Goal: Task Accomplishment & Management: Complete application form

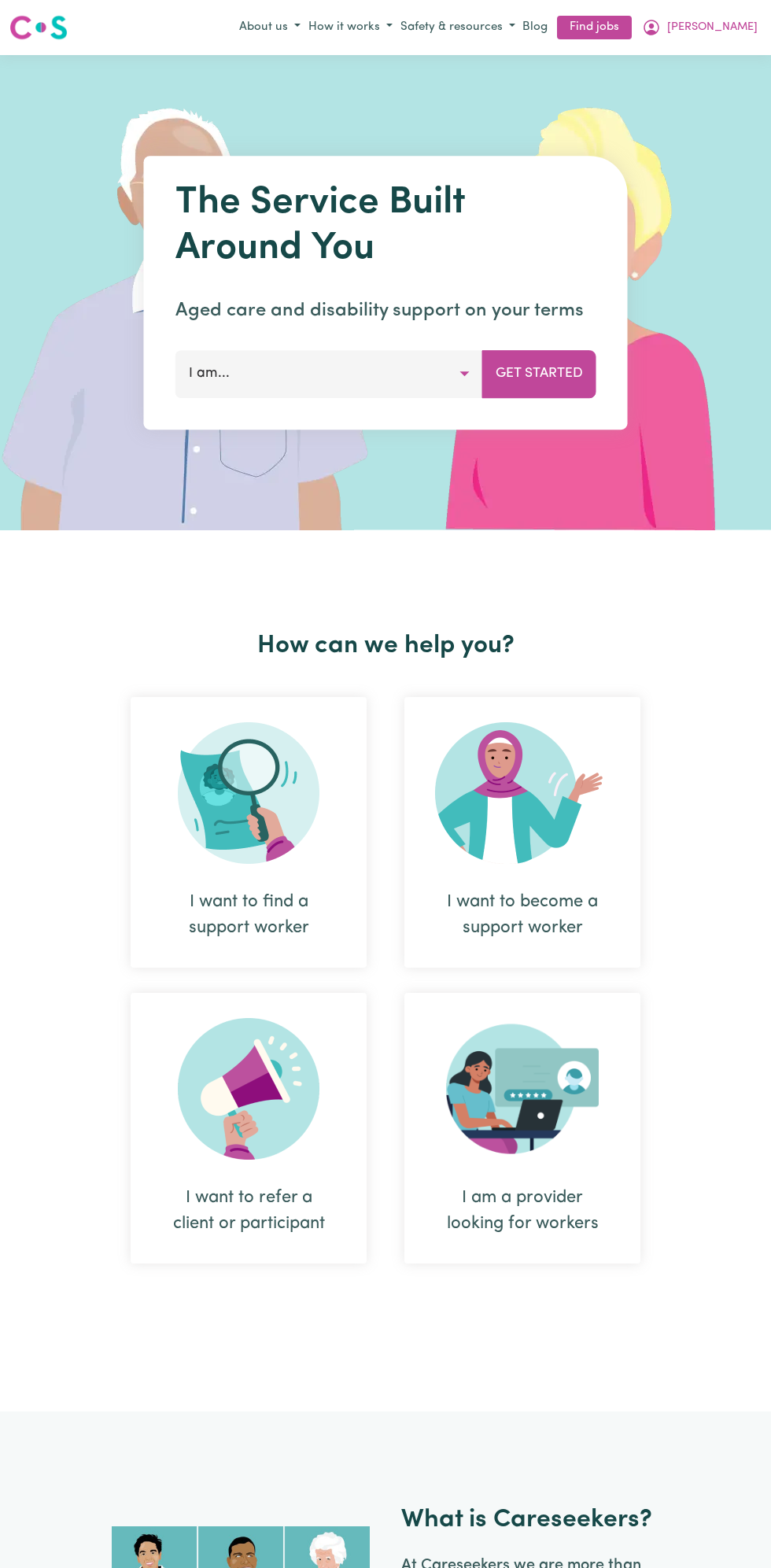
click at [734, 33] on span "[PERSON_NAME]" at bounding box center [712, 28] width 90 height 17
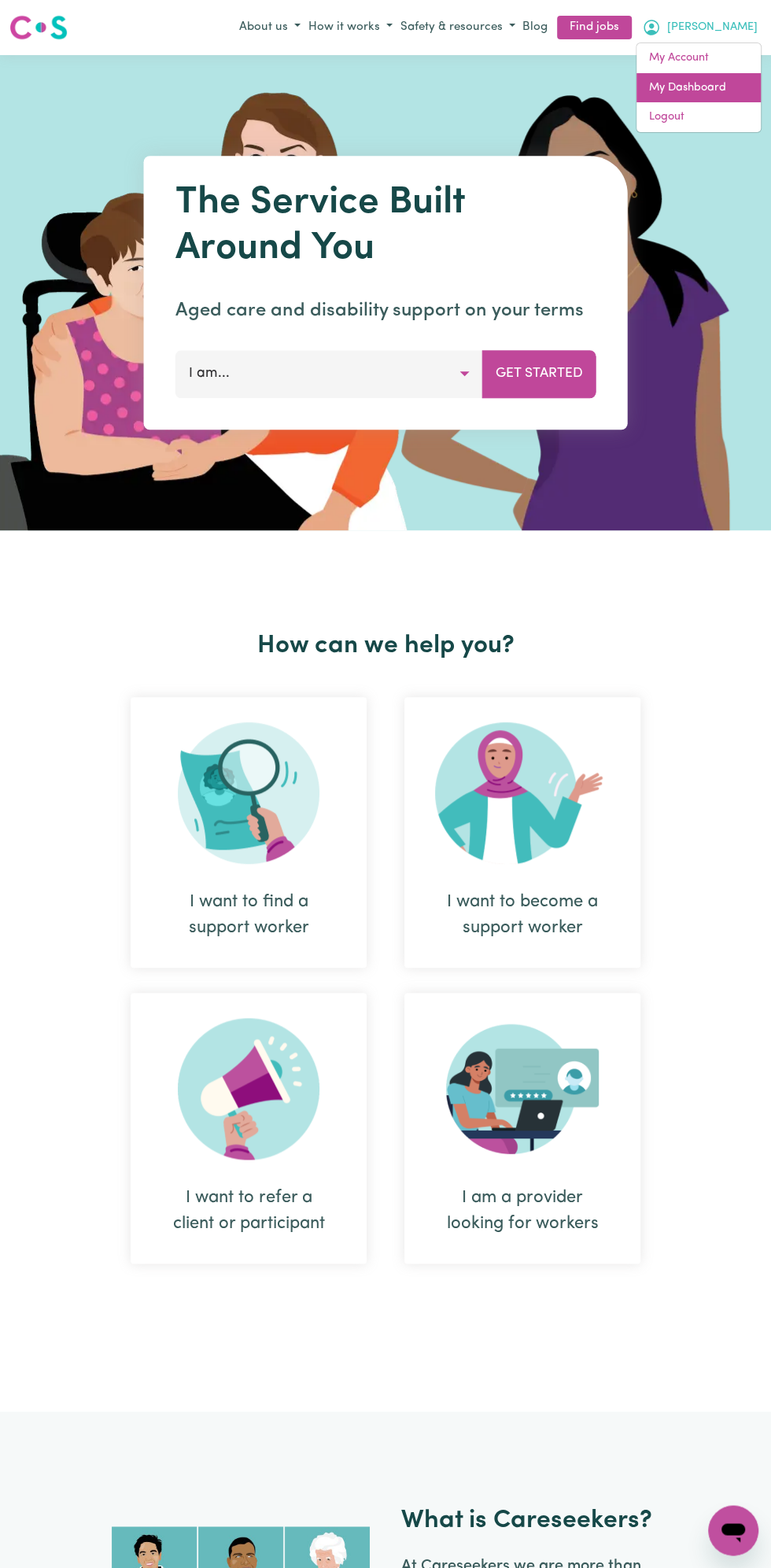
click at [702, 86] on link "My Dashboard" at bounding box center [698, 88] width 124 height 30
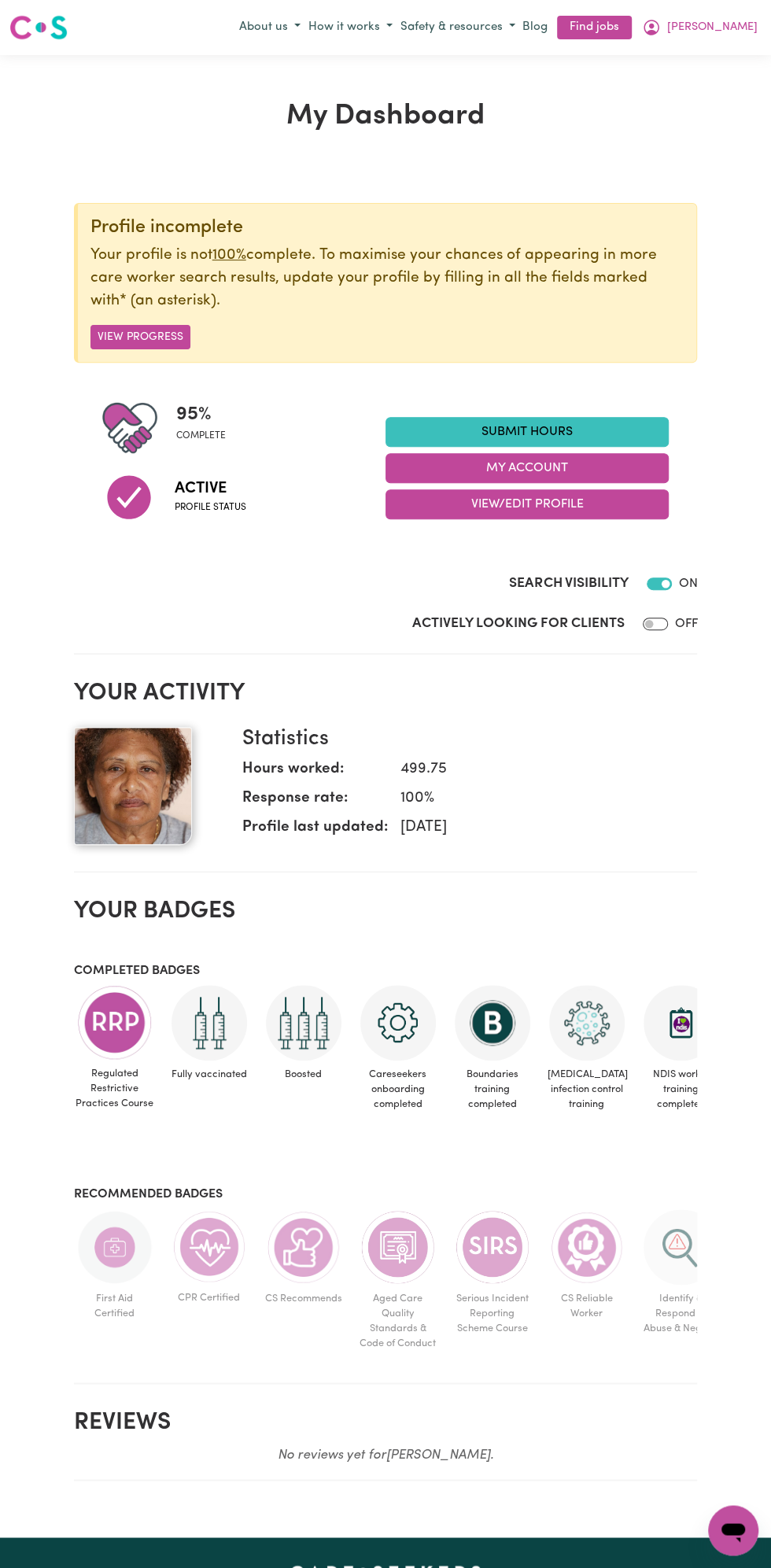
click at [545, 430] on link "Submit Hours" at bounding box center [526, 432] width 283 height 30
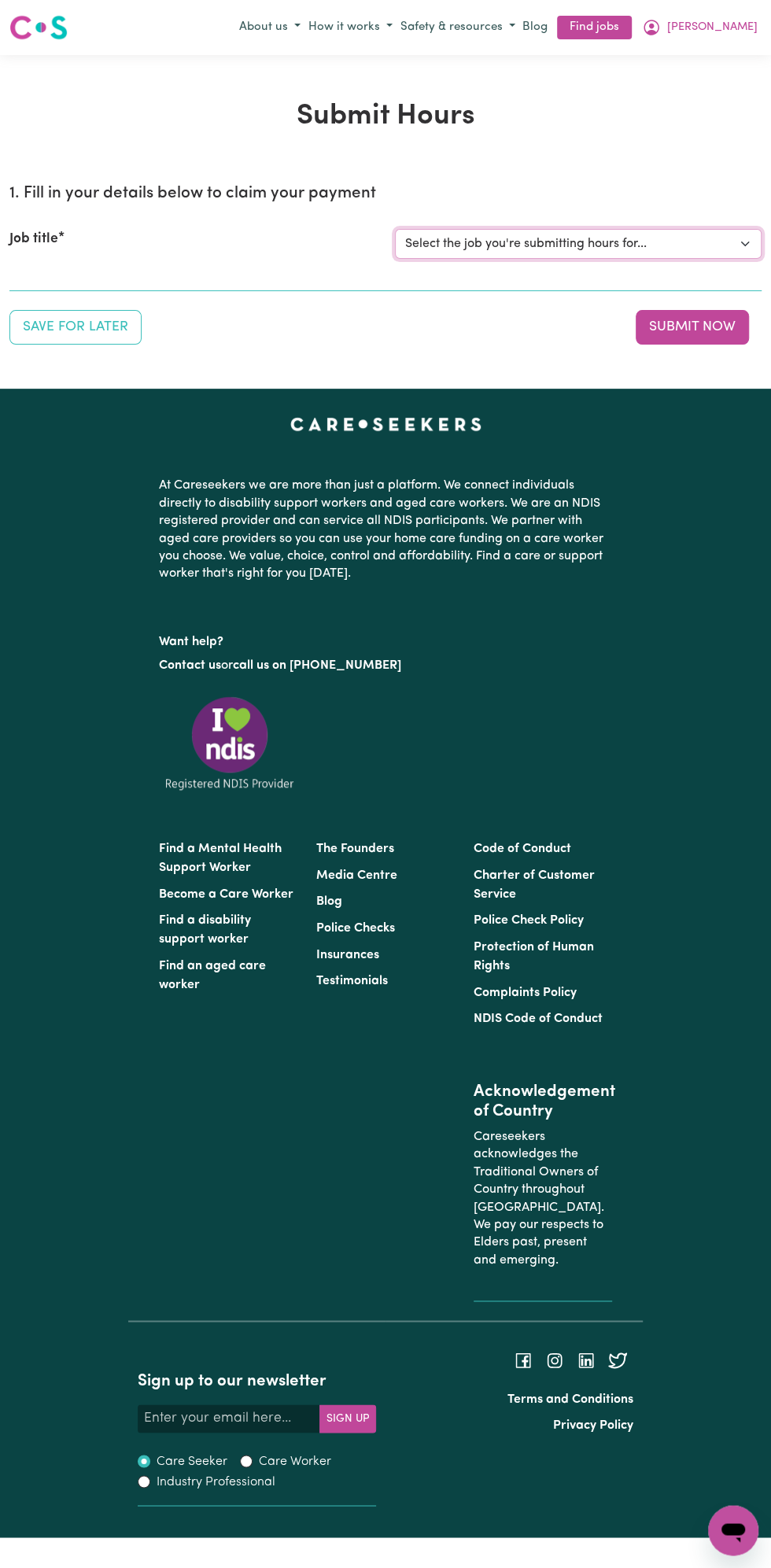
click at [557, 243] on select "Select the job you're submitting hours for... [Vartouhie ([PERSON_NAME]) [PERSO…" at bounding box center [578, 244] width 367 height 30
select select "13810"
click at [395, 229] on select "Select the job you're submitting hours for... [Vartouhie ([PERSON_NAME]) [PERSO…" at bounding box center [578, 244] width 367 height 30
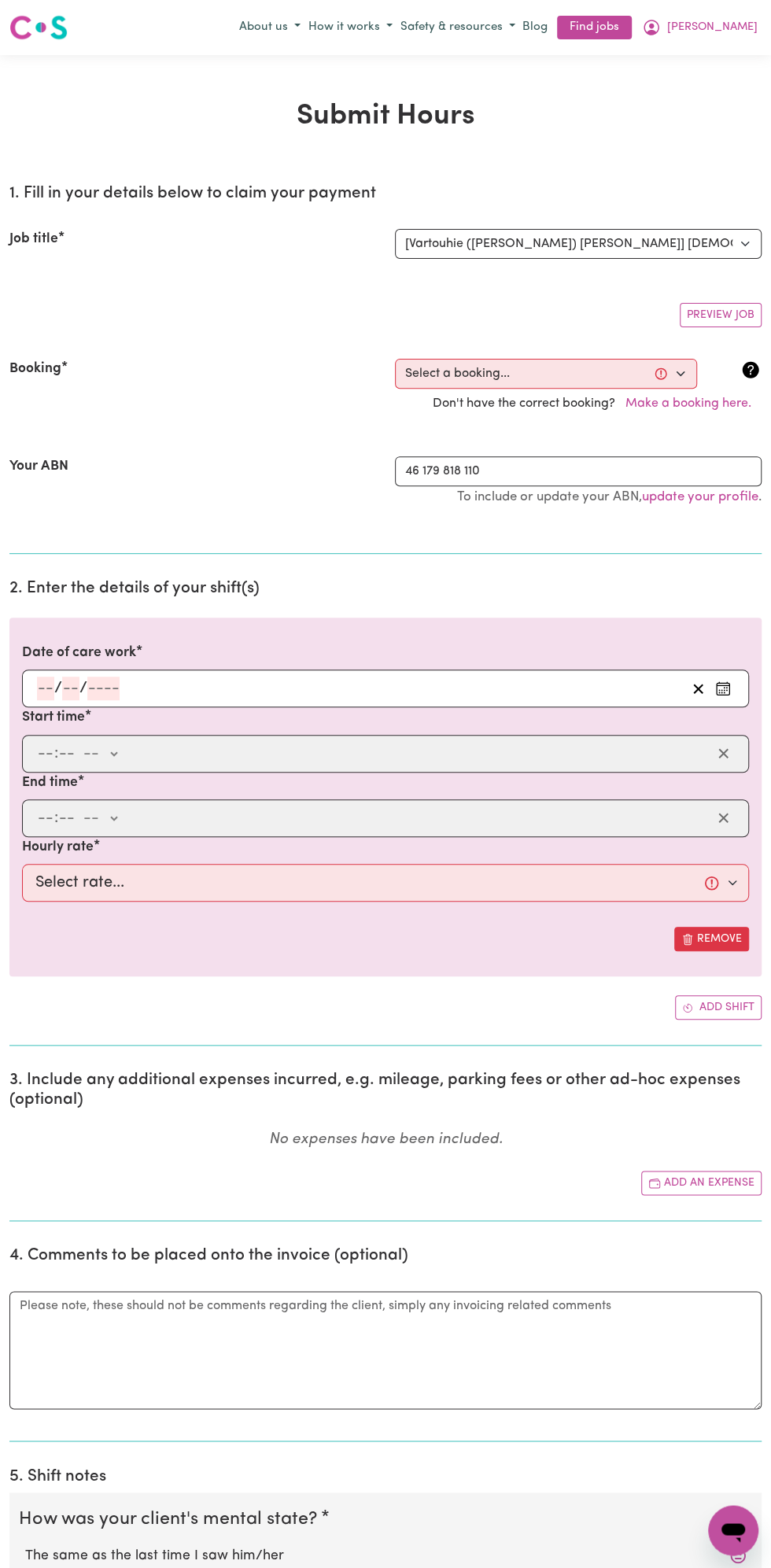
click at [70, 595] on section "2. Enter the details of your shift(s) Date of care work / / Start time : -- am …" at bounding box center [385, 807] width 752 height 480
click at [70, 692] on input "number" at bounding box center [71, 689] width 17 height 24
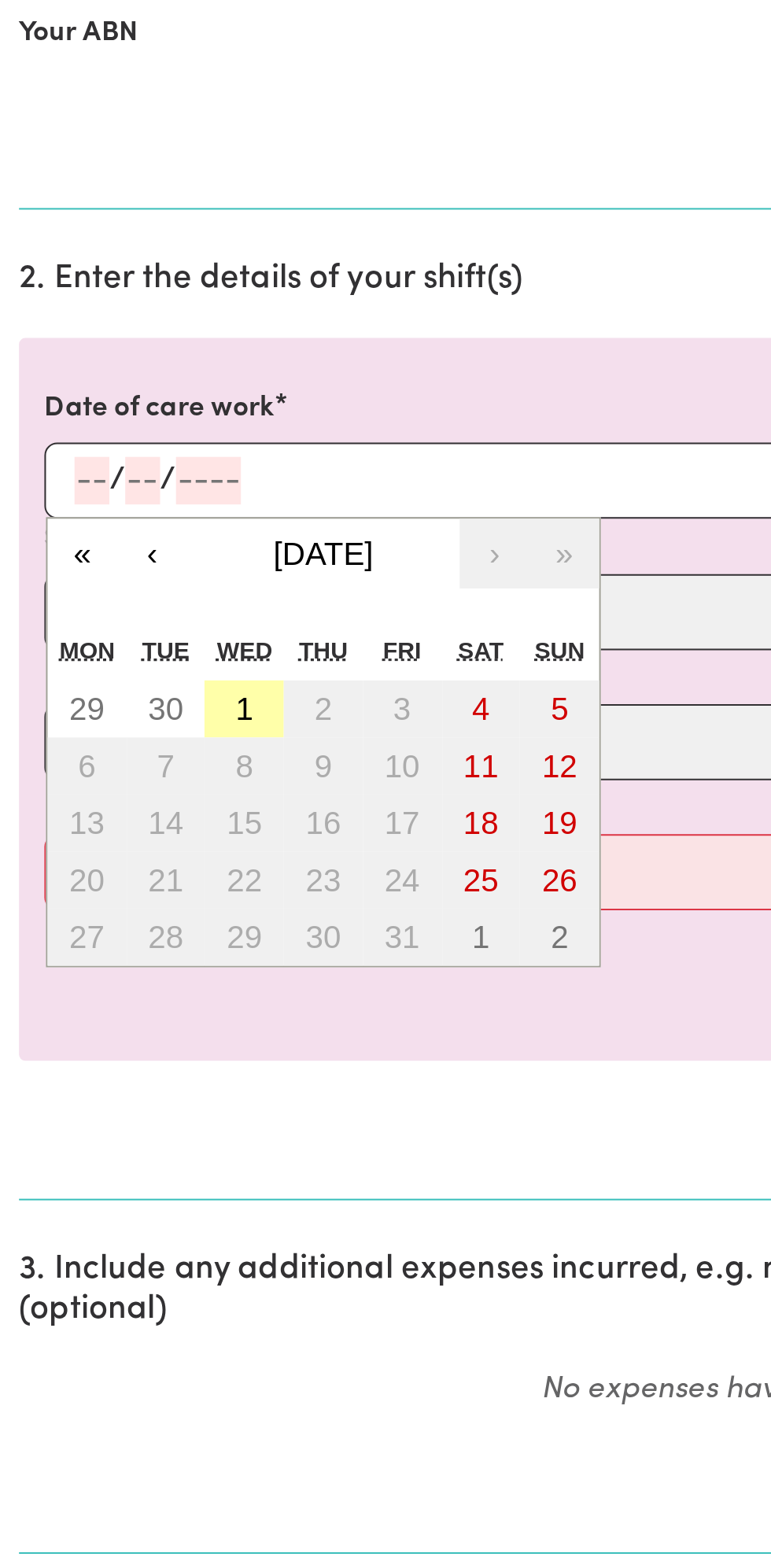
click at [126, 797] on button "1" at bounding box center [121, 802] width 40 height 29
type input "[DATE]"
type input "1"
type input "10"
type input "2025"
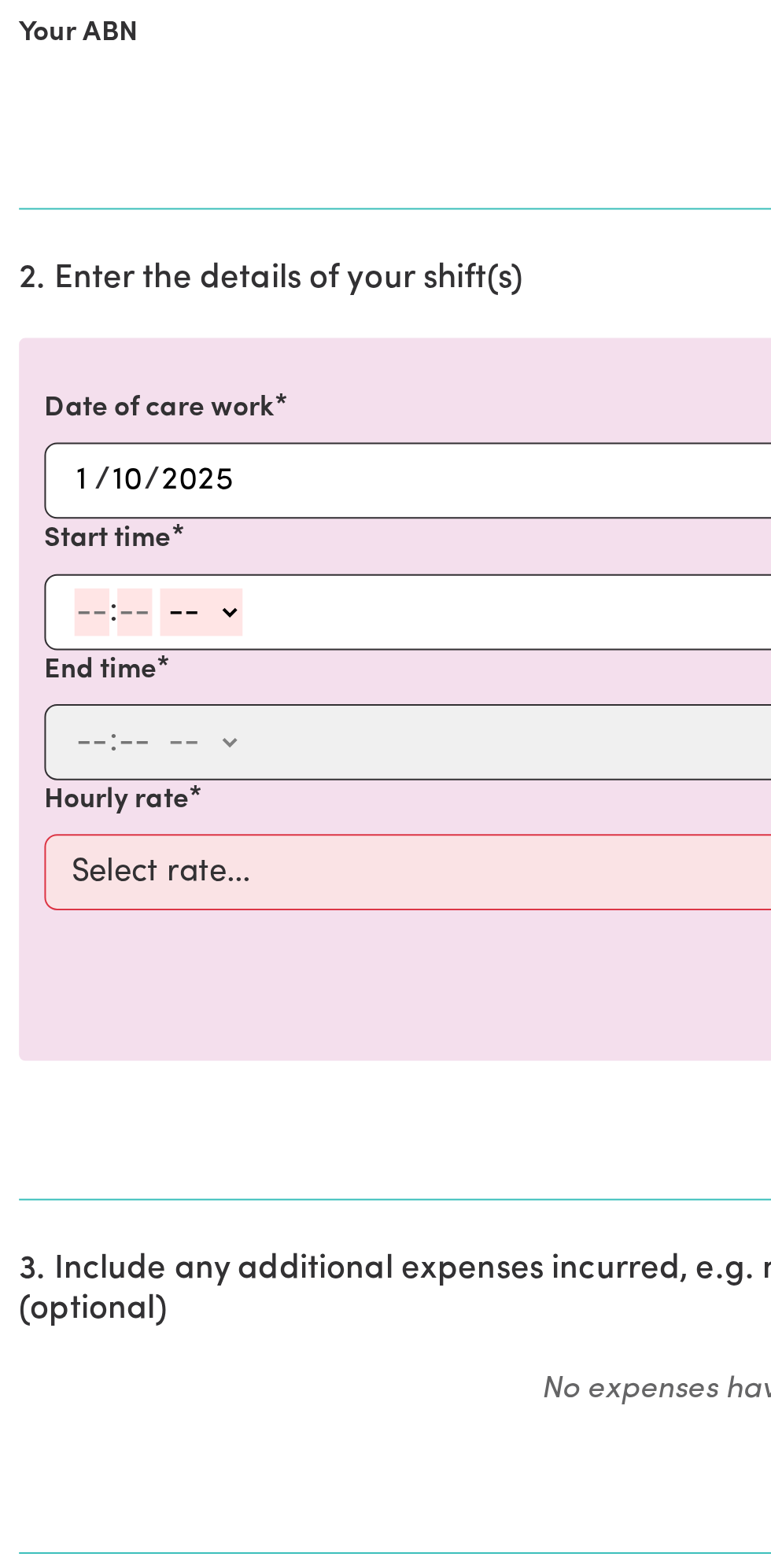
click at [45, 756] on input "number" at bounding box center [46, 754] width 17 height 24
type input "8"
type input "0"
click at [116, 752] on select "-- am pm" at bounding box center [97, 754] width 41 height 24
select select "am"
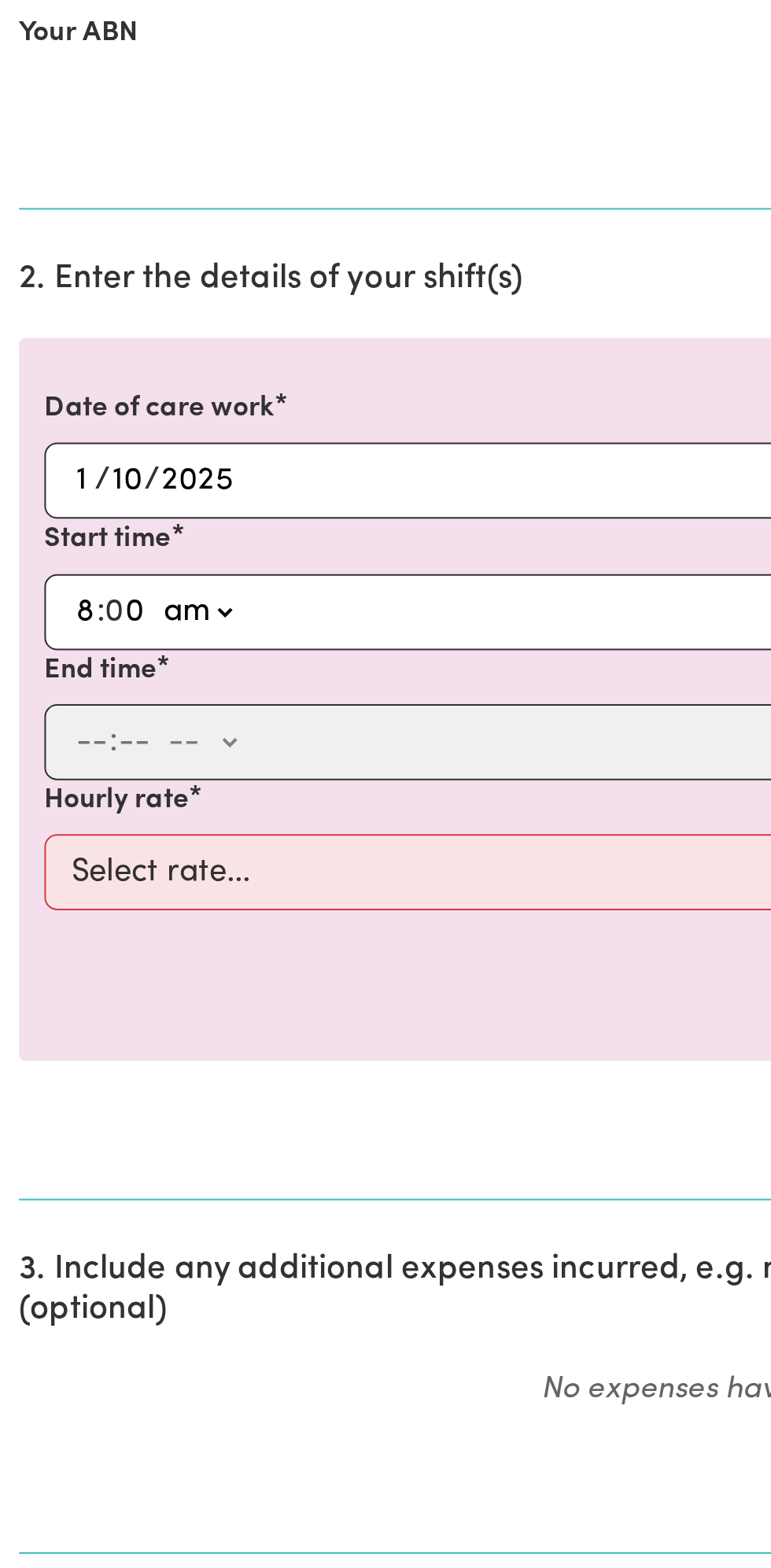
click at [77, 742] on select "-- am pm" at bounding box center [97, 754] width 41 height 24
type input "08:00"
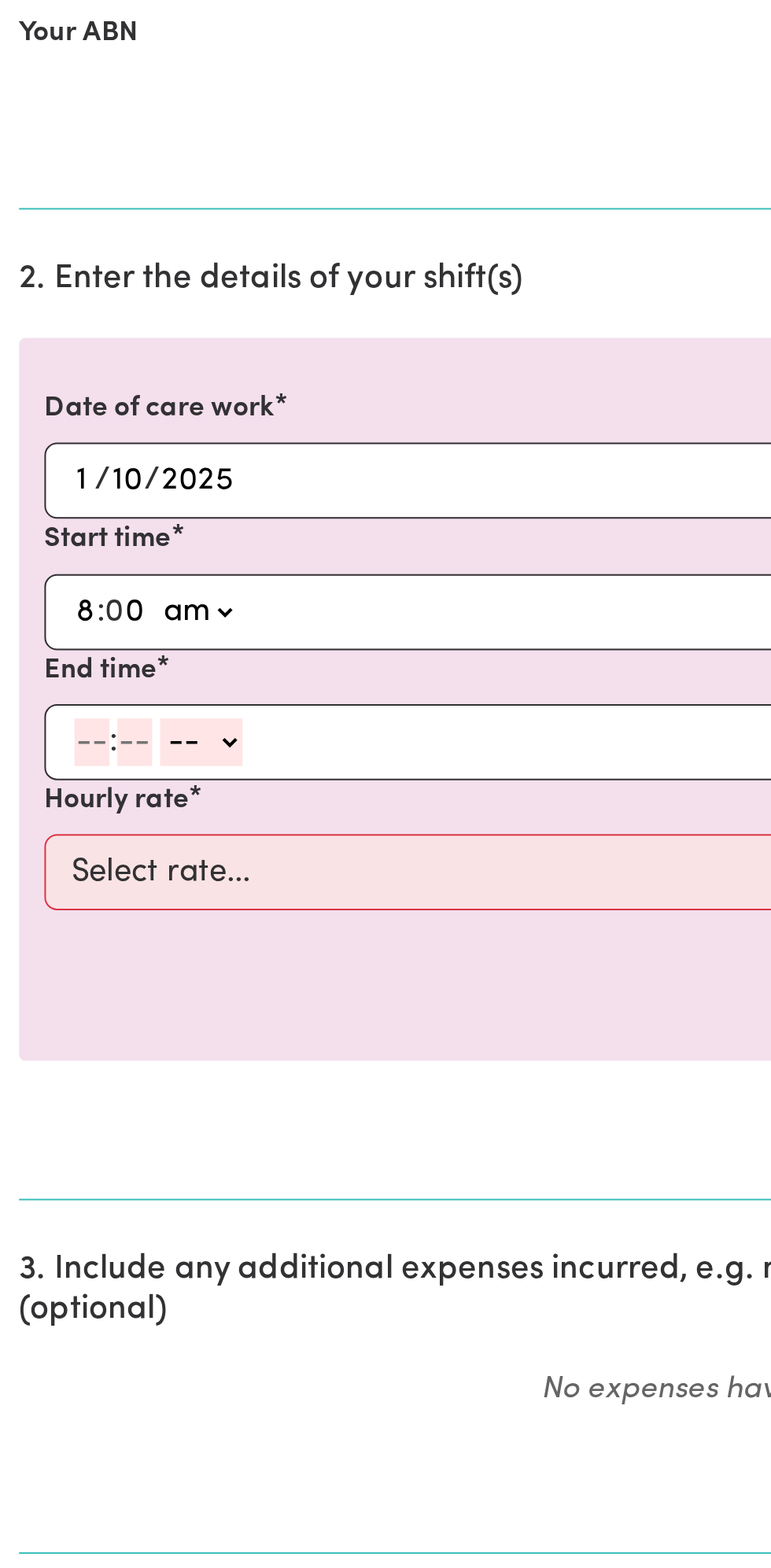
click at [39, 819] on input "number" at bounding box center [46, 818] width 17 height 24
type input "9"
type input "0"
click at [116, 819] on select "-- am pm" at bounding box center [97, 818] width 41 height 24
select select "am"
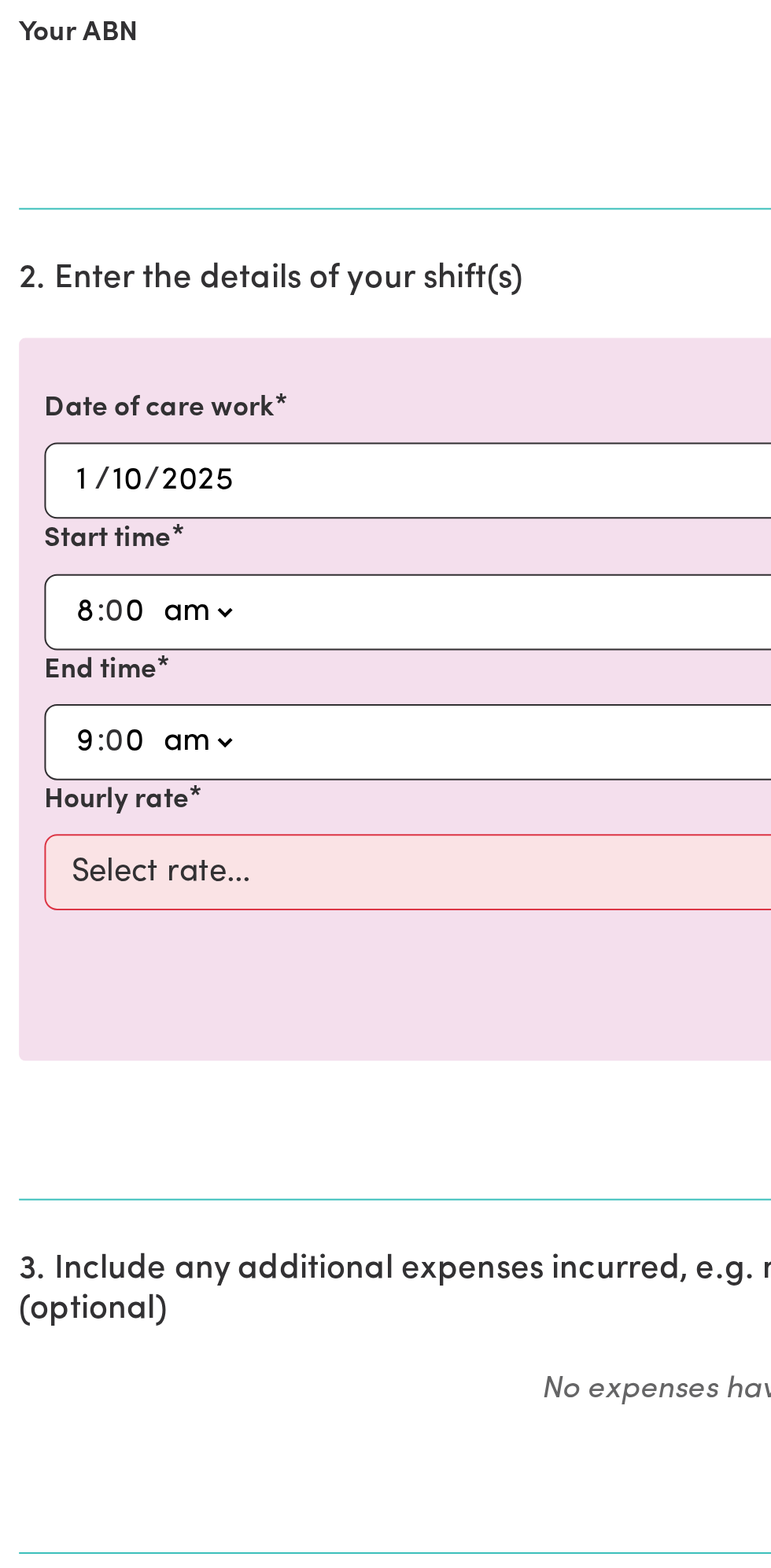
click at [77, 806] on select "-- am pm" at bounding box center [97, 818] width 41 height 24
type input "09:00"
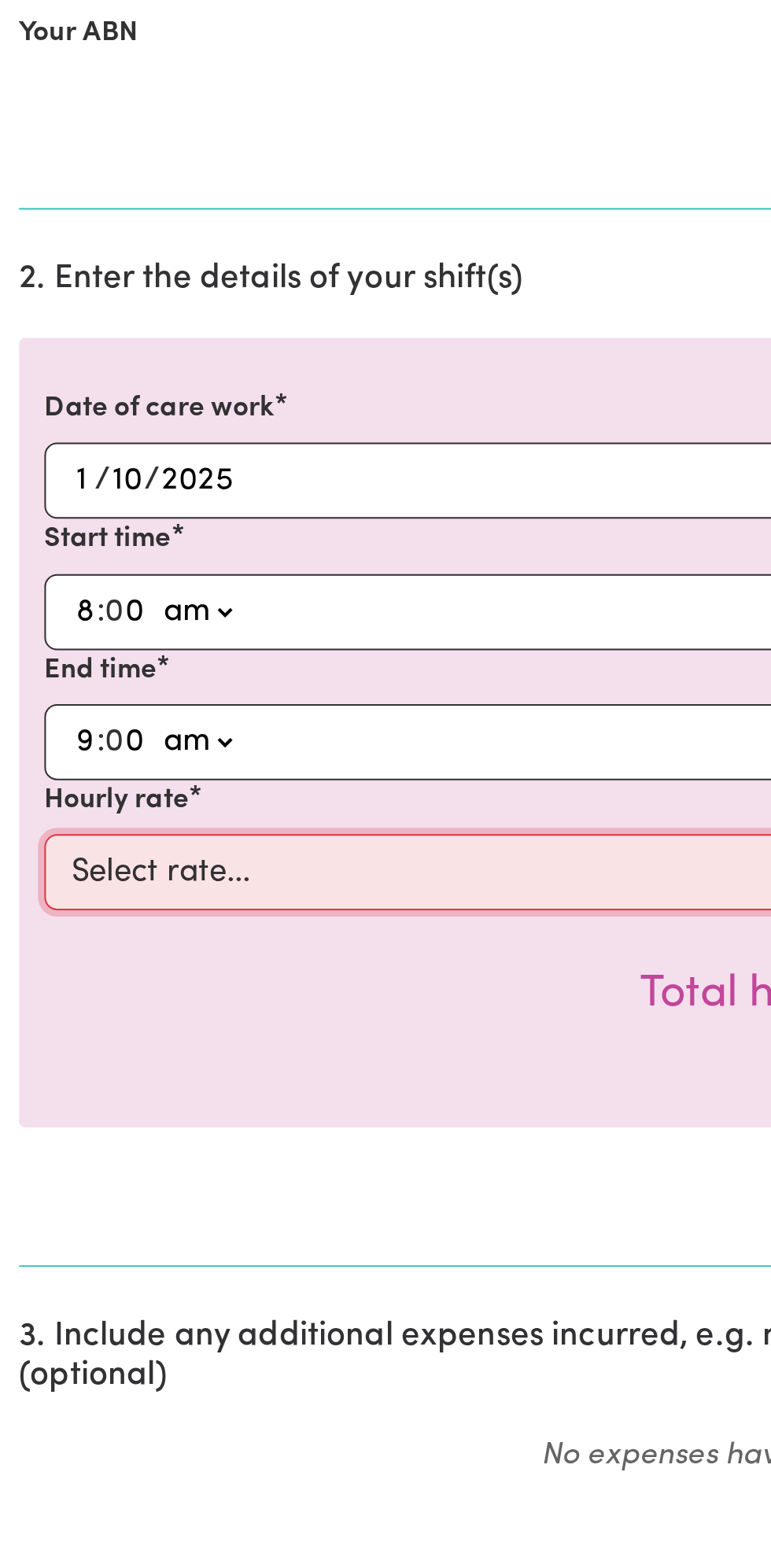
click at [168, 880] on select "Select rate... $49.00 (Weekday) $60.00 ([DATE])" at bounding box center [385, 883] width 727 height 38
select select "49-Weekday"
click at [22, 864] on select "Select rate... $49.00 (Weekday) $60.00 ([DATE])" at bounding box center [385, 883] width 727 height 38
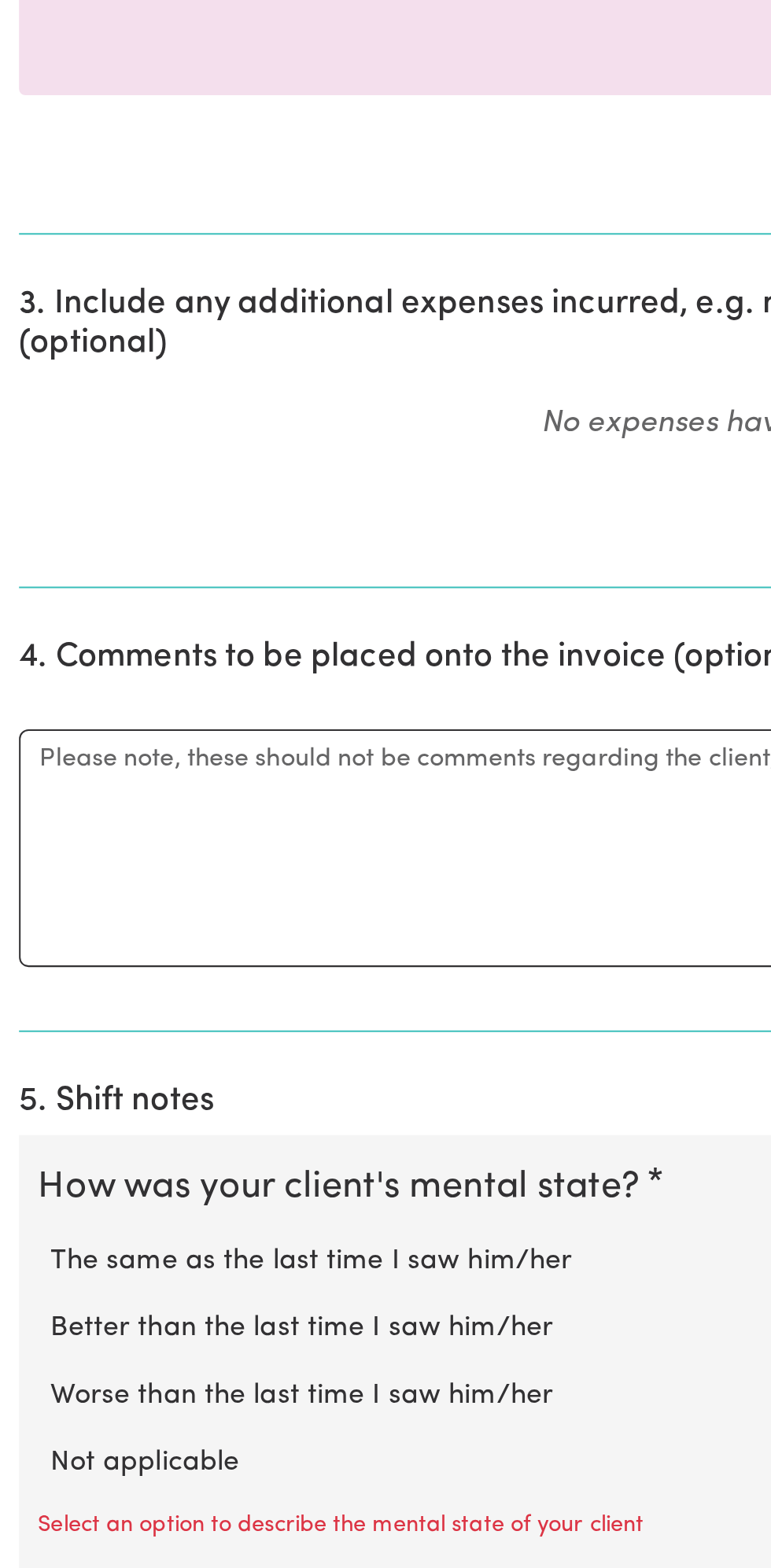
scroll to position [174, 0]
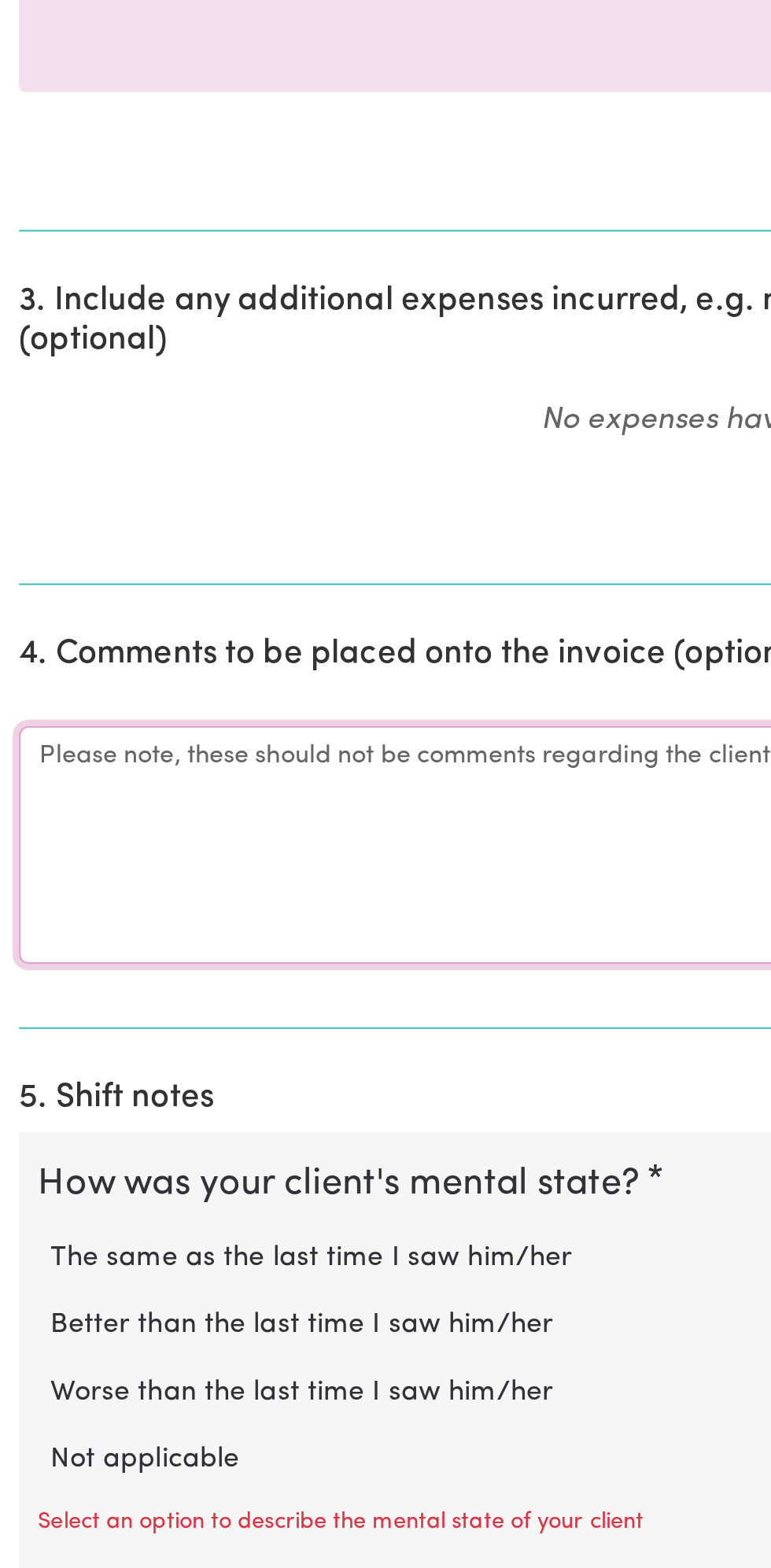
click at [94, 1222] on textarea "Comments" at bounding box center [385, 1209] width 752 height 118
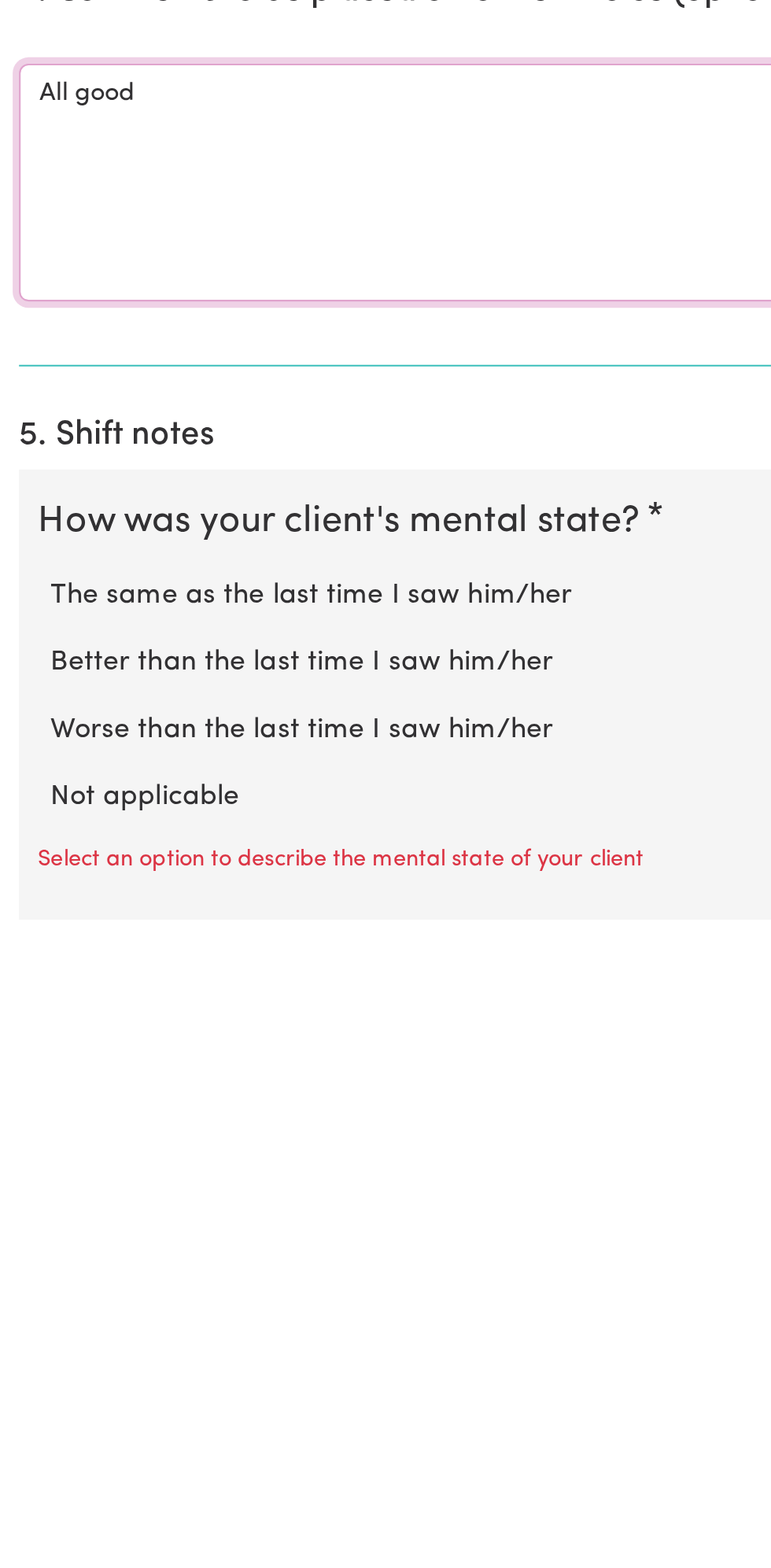
scroll to position [202, 0]
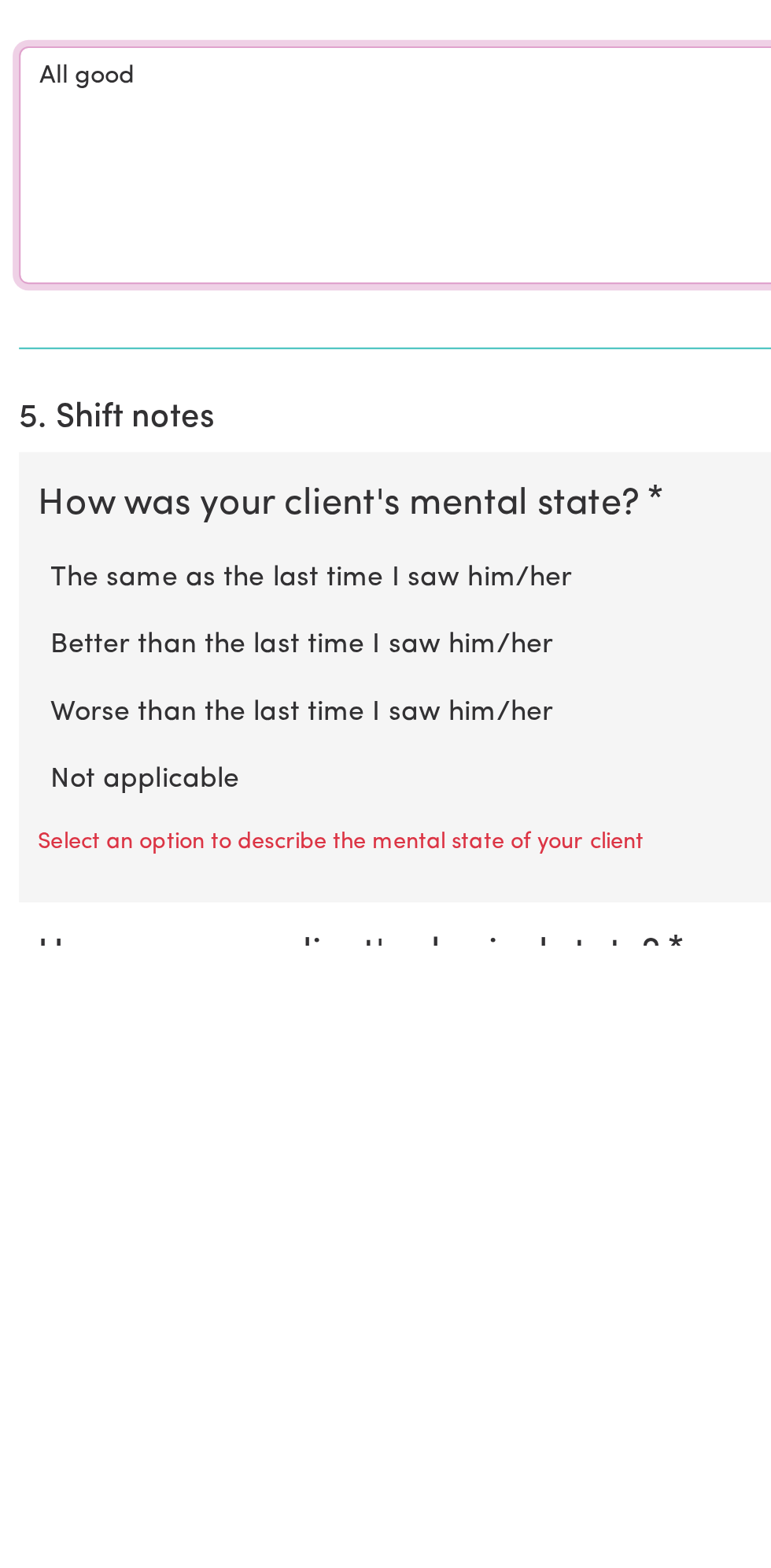
type textarea "All good"
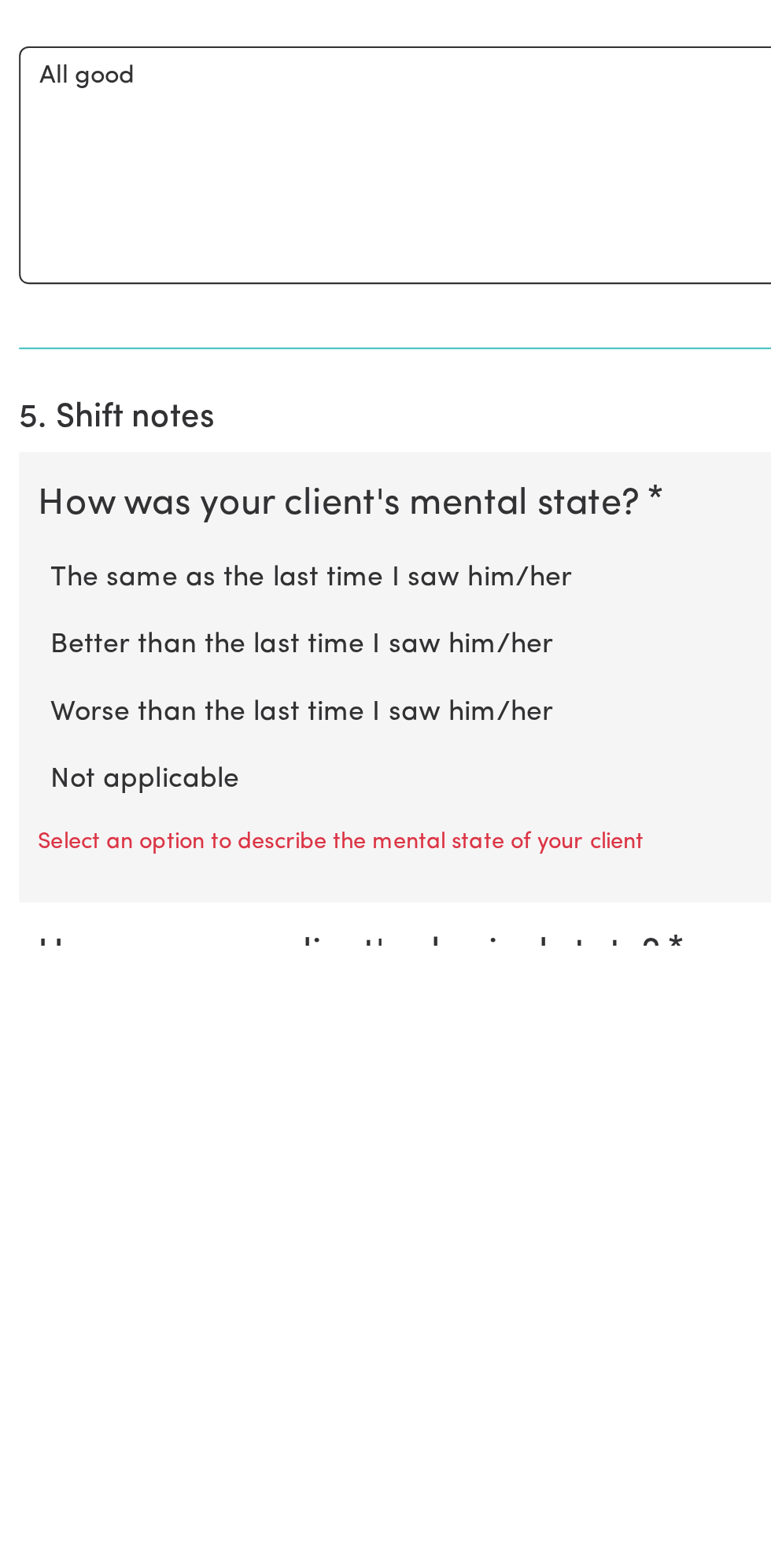
click at [123, 1476] on label "Not applicable" at bounding box center [385, 1486] width 720 height 21
click at [25, 1475] on input "Not applicable" at bounding box center [25, 1475] width 1 height 1
radio input "true"
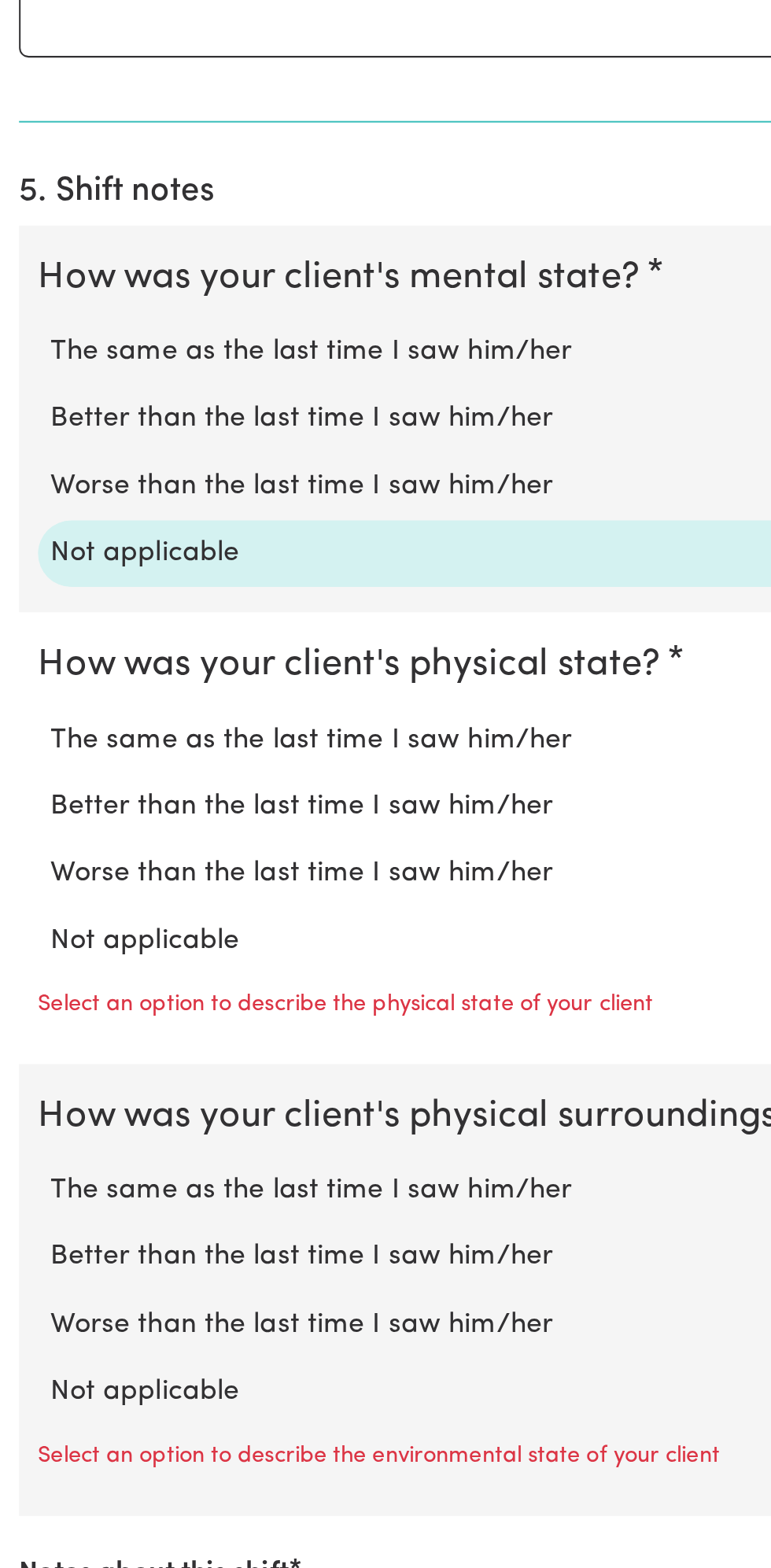
scroll to position [629, 0]
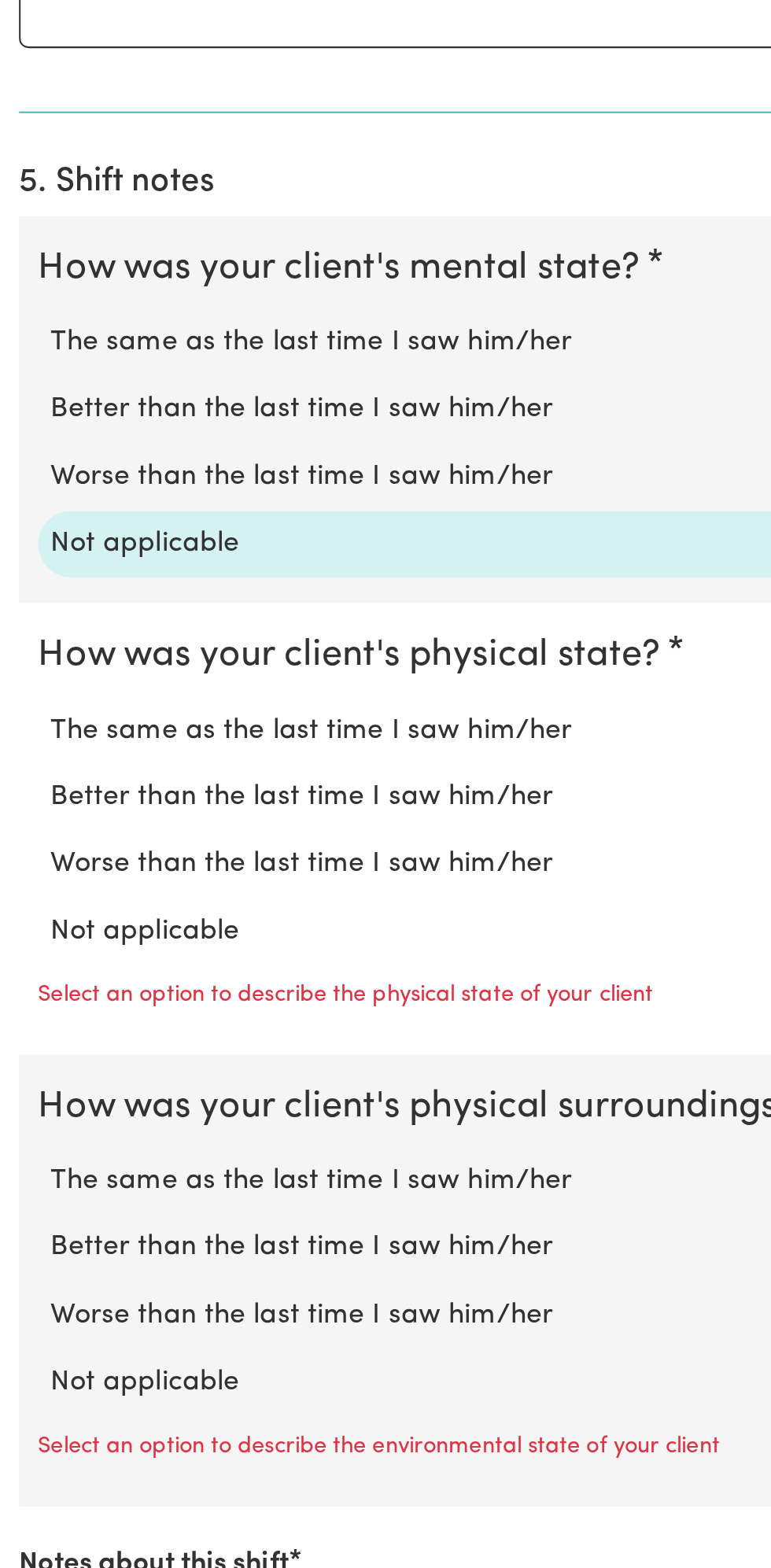
click at [113, 1242] on label "Not applicable" at bounding box center [385, 1252] width 720 height 21
click at [25, 1241] on input "Not applicable" at bounding box center [25, 1241] width 1 height 1
radio input "true"
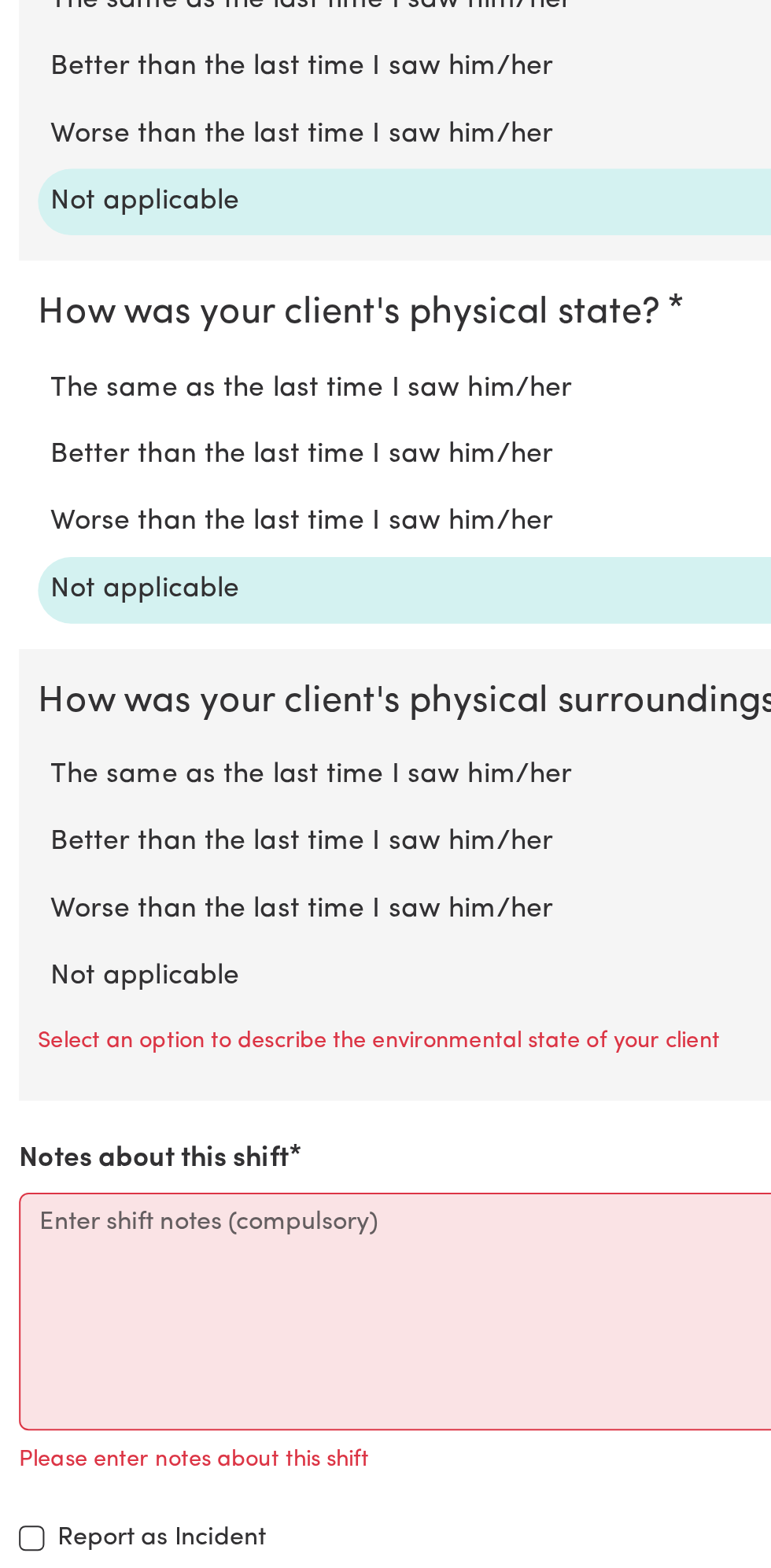
scroll to position [801, 0]
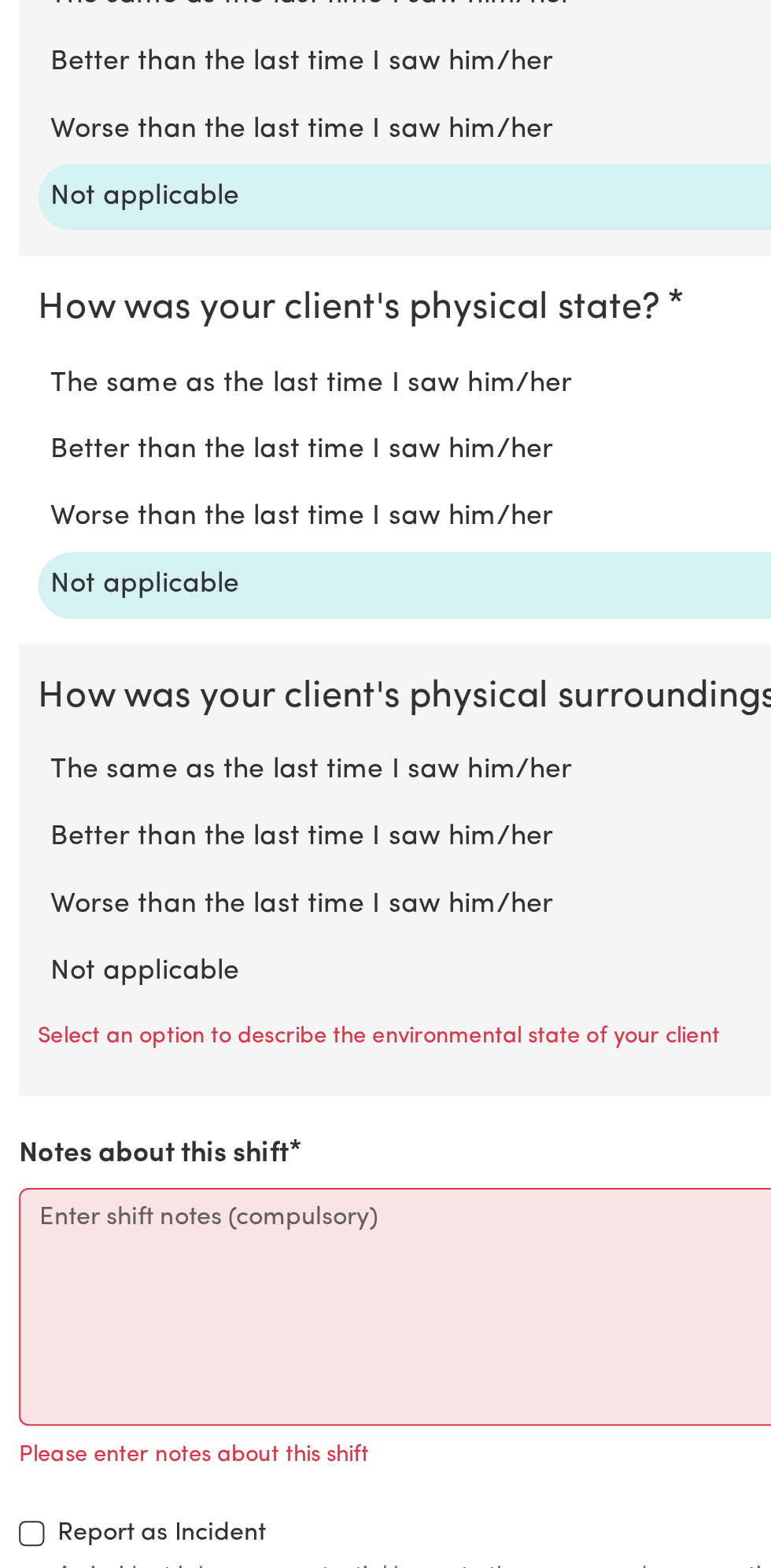
click at [114, 1268] on label "Not applicable" at bounding box center [385, 1272] width 720 height 21
click at [25, 1262] on input "Not applicable" at bounding box center [25, 1261] width 1 height 1
radio input "true"
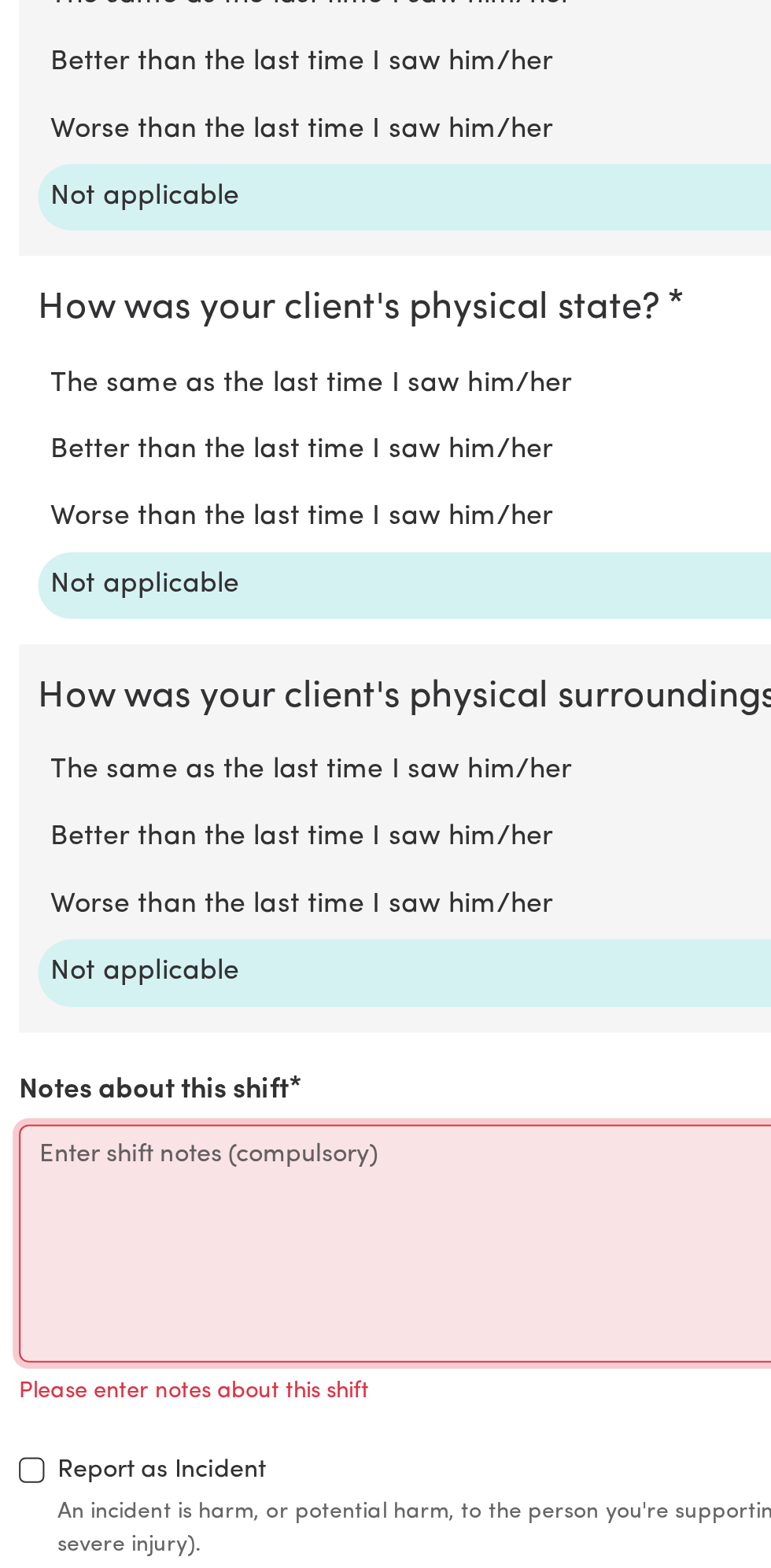
click at [105, 1405] on textarea "Notes about this shift" at bounding box center [385, 1406] width 752 height 118
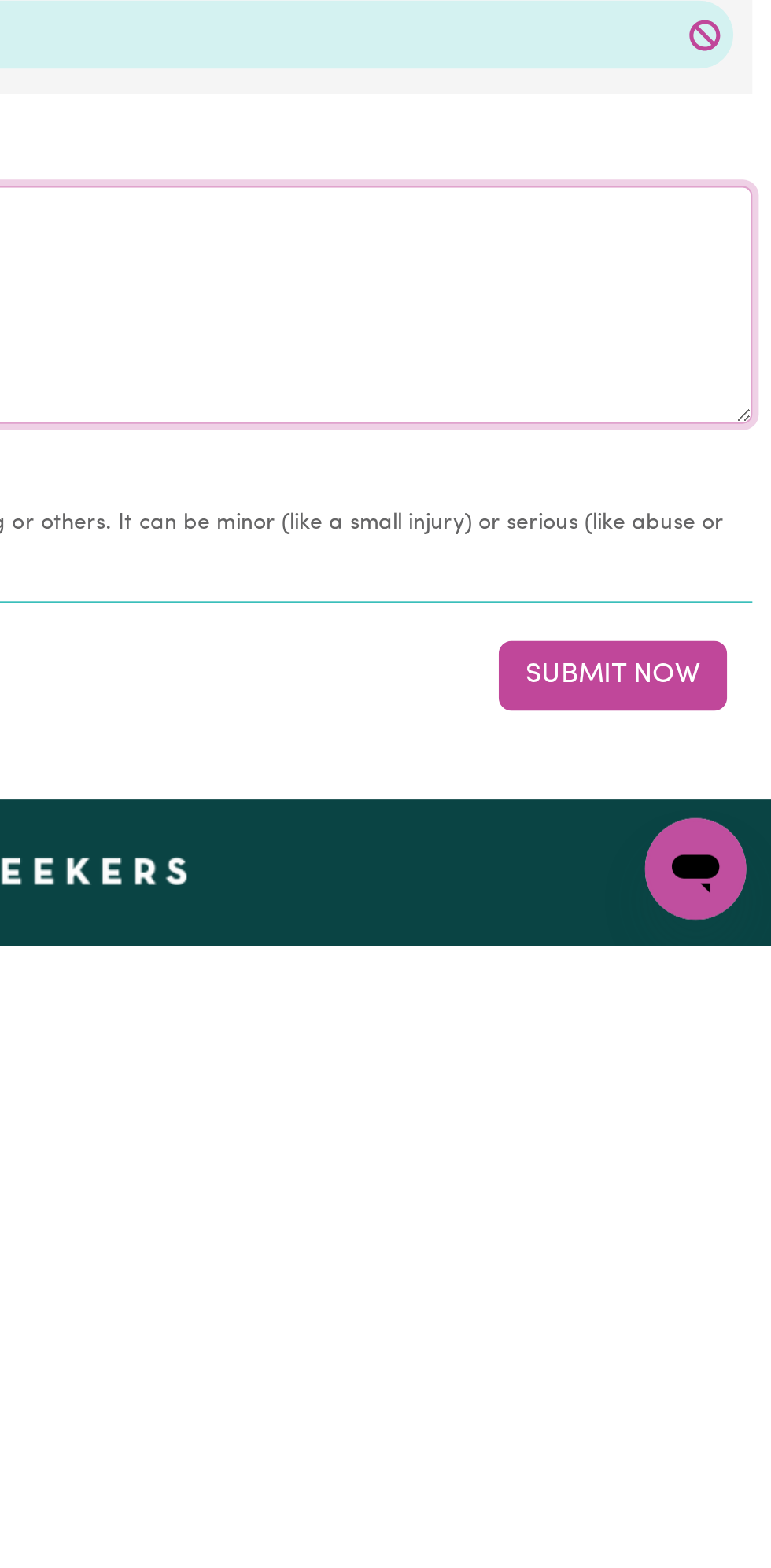
scroll to position [958, 0]
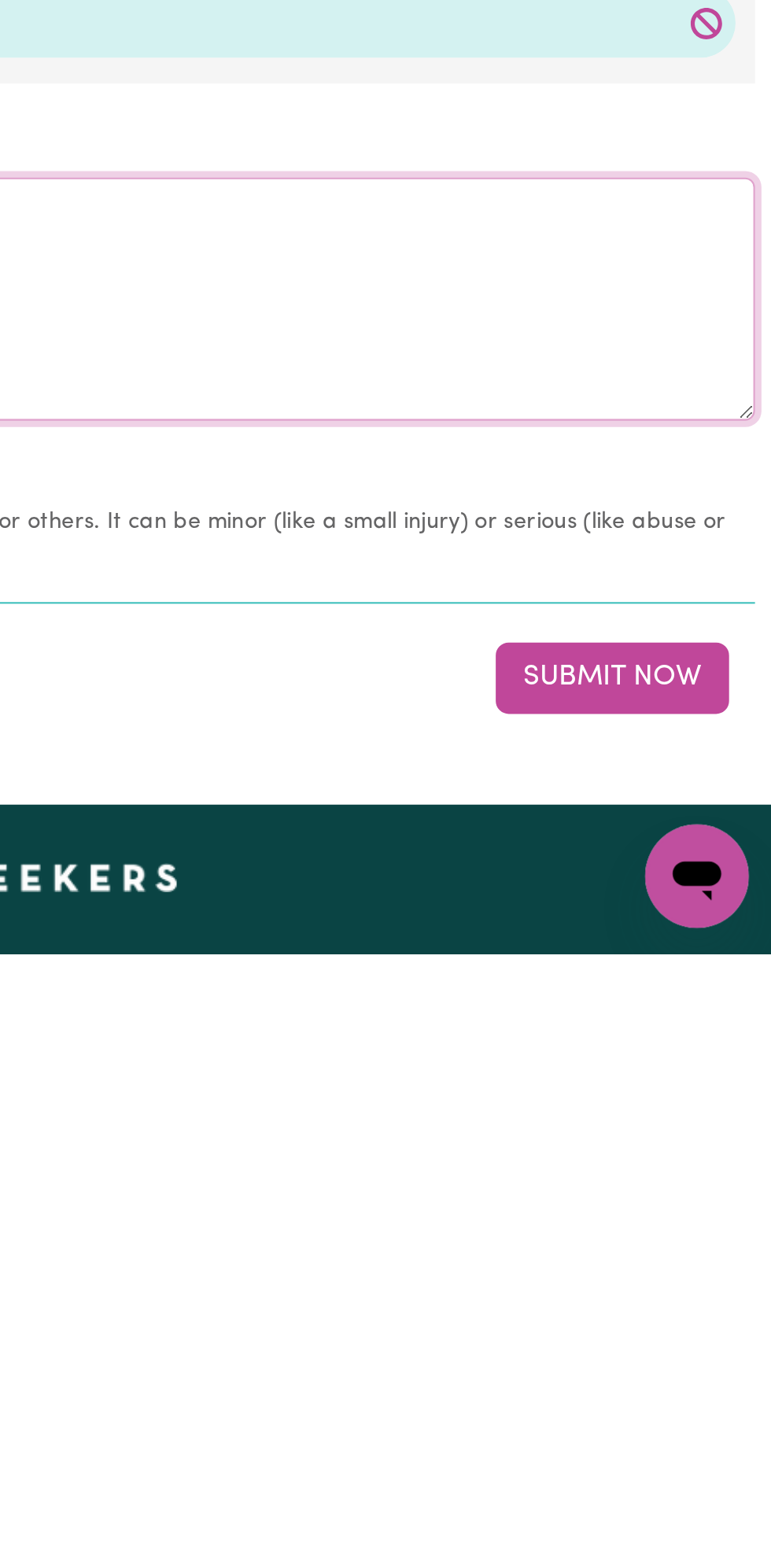
type textarea "Nothing changes all good"
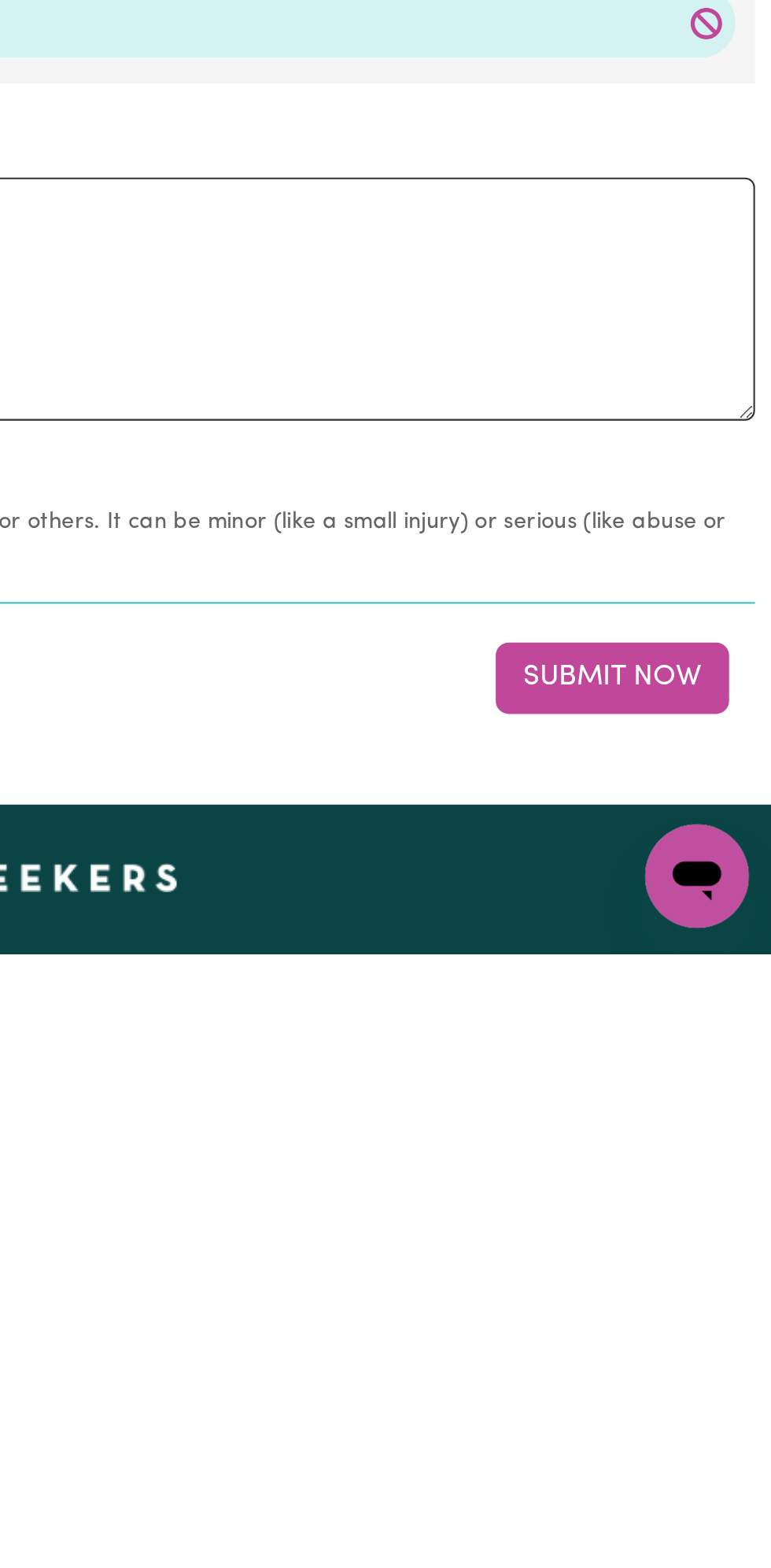
click at [687, 1440] on button "Submit Now" at bounding box center [692, 1435] width 113 height 35
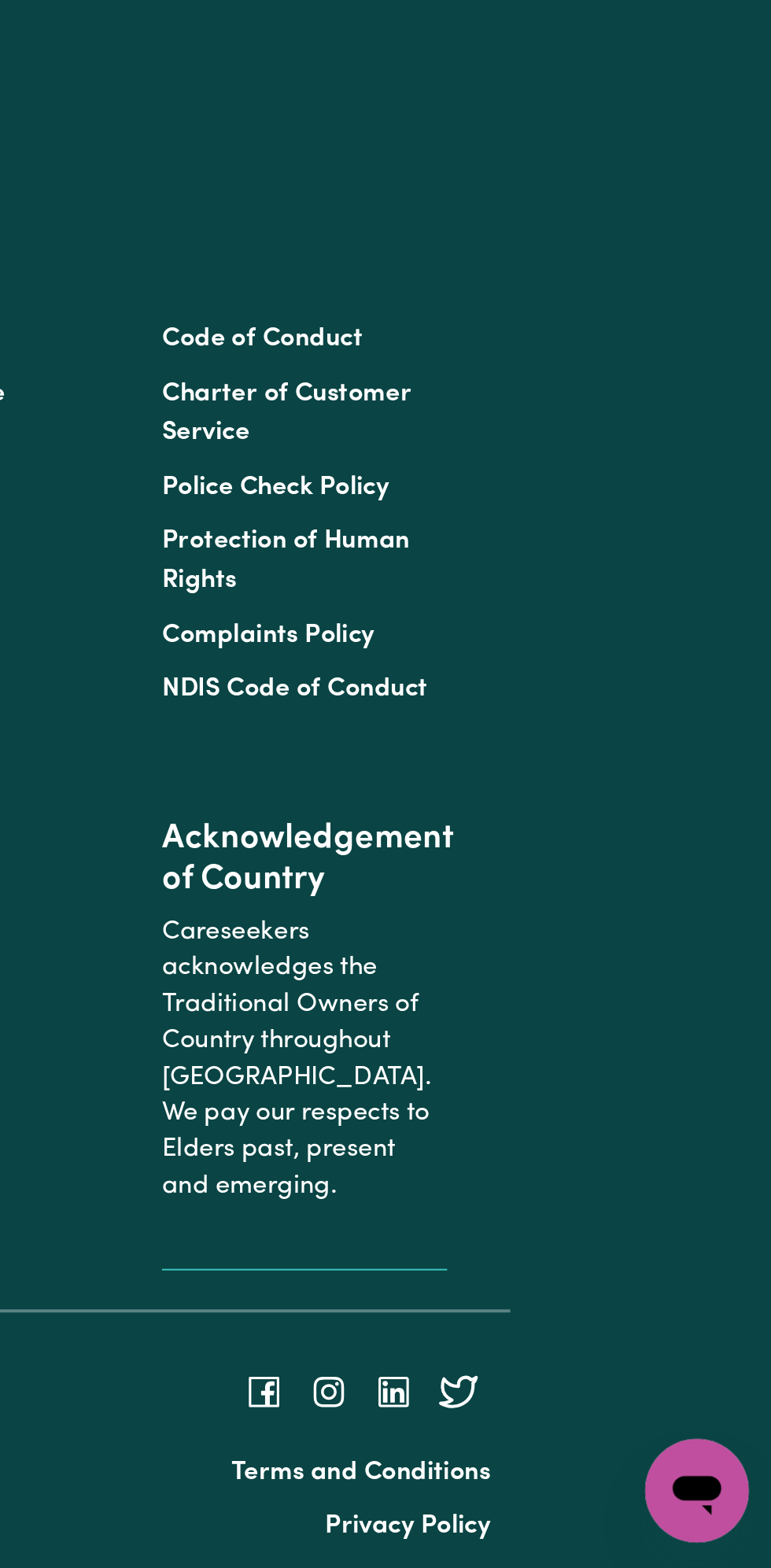
scroll to position [0, 0]
